Goal: Navigation & Orientation: Find specific page/section

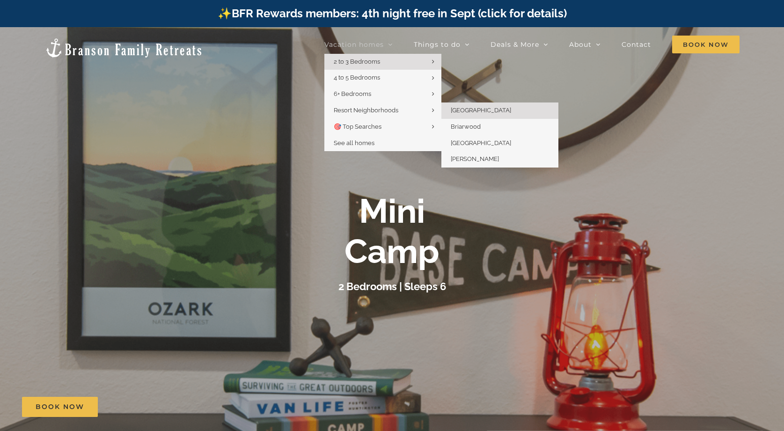
click at [466, 114] on span "[GEOGRAPHIC_DATA]" at bounding box center [481, 110] width 60 height 7
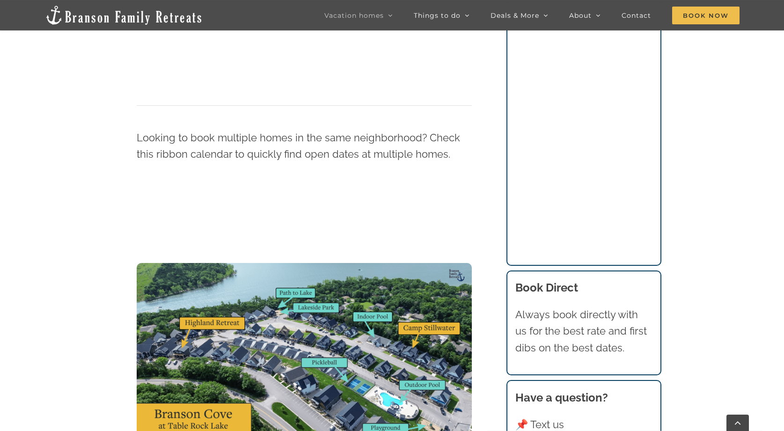
scroll to position [1090, 0]
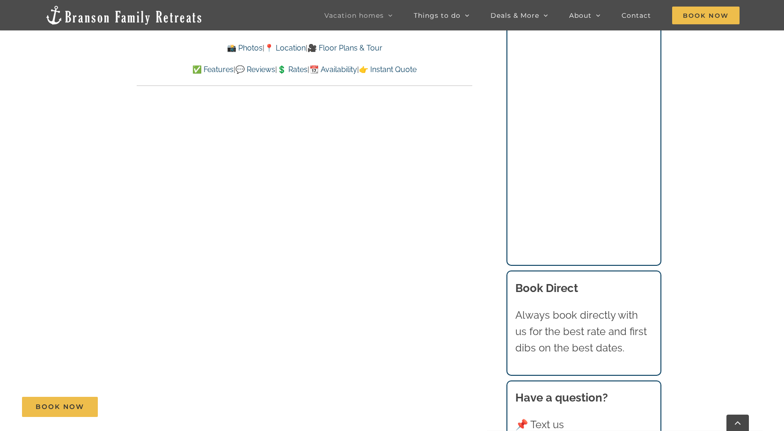
scroll to position [4698, 0]
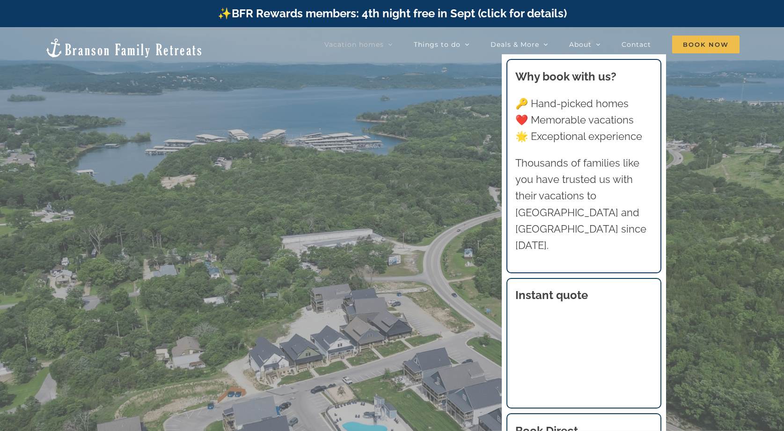
scroll to position [1089, 0]
